Goal: Task Accomplishment & Management: Use online tool/utility

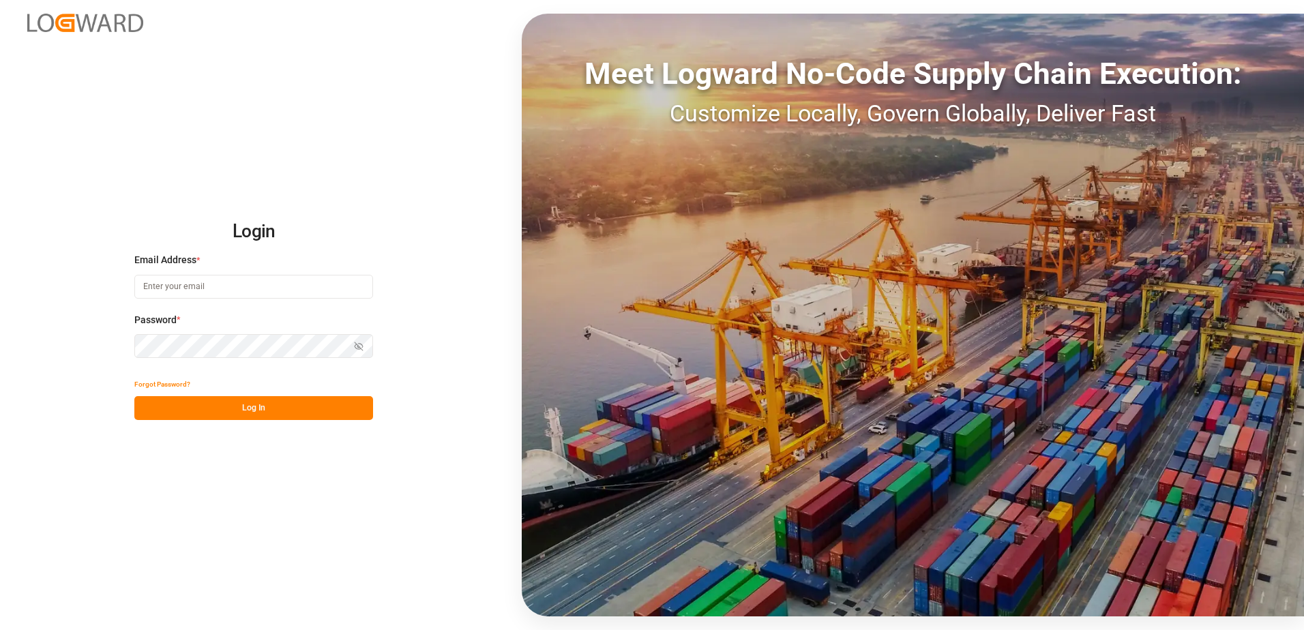
type input "[PERSON_NAME][EMAIL_ADDRESS][PERSON_NAME][DOMAIN_NAME]"
click at [272, 410] on button "Log In" at bounding box center [253, 408] width 239 height 24
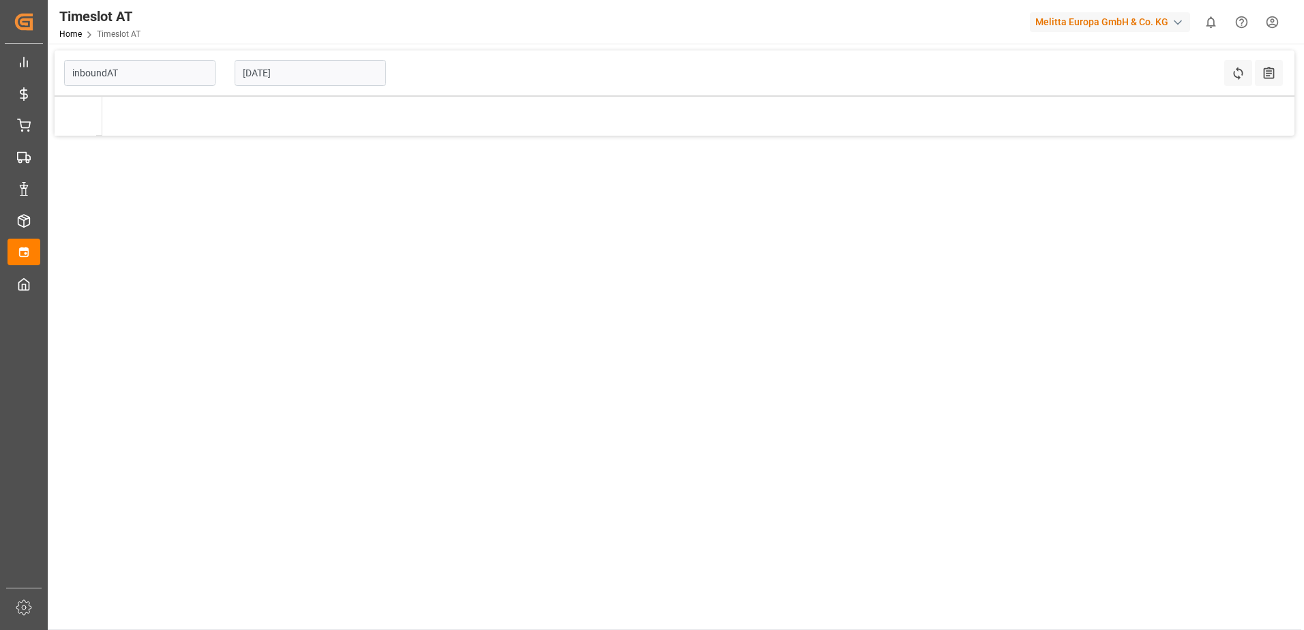
type input "Inbound AT"
